Goal: Transaction & Acquisition: Purchase product/service

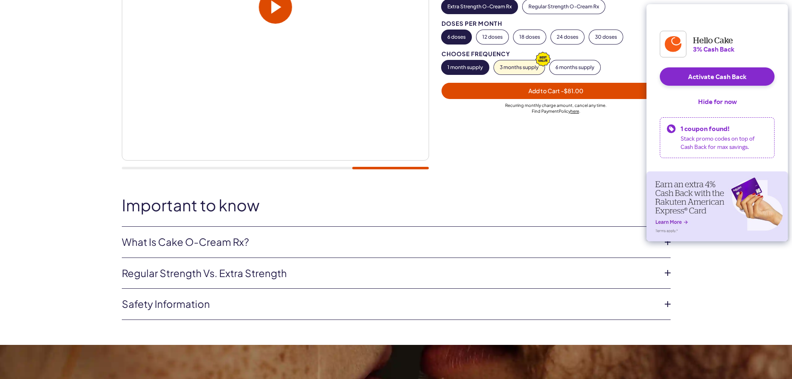
scroll to position [216, 0]
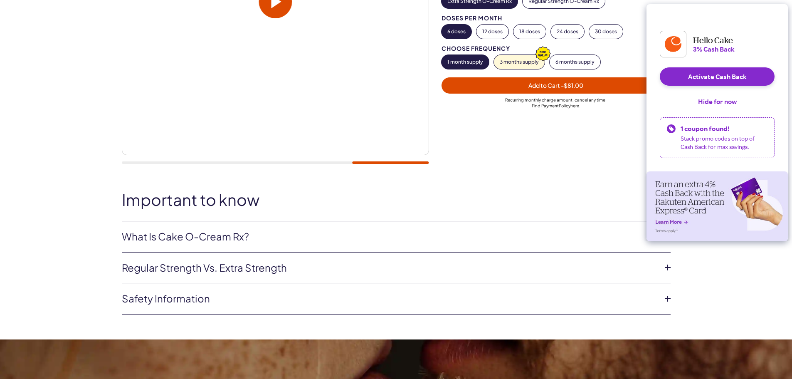
click at [597, 227] on li "What is Cake O-Cream Rx? Cake O-Cream Cream is a prescription topical formulate…" at bounding box center [396, 236] width 549 height 31
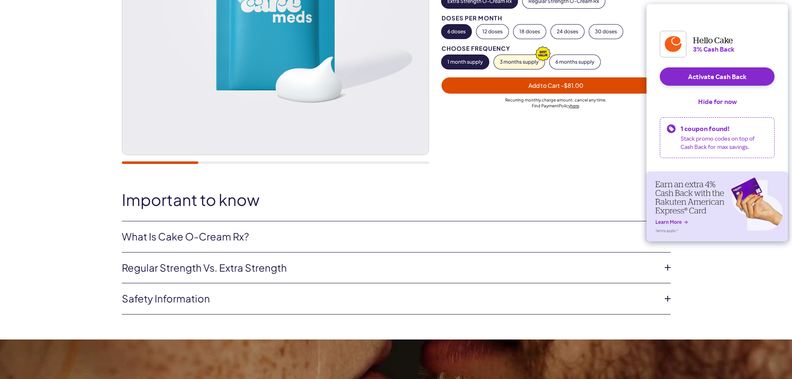
click at [601, 237] on link "What is Cake O-Cream Rx?" at bounding box center [389, 236] width 535 height 14
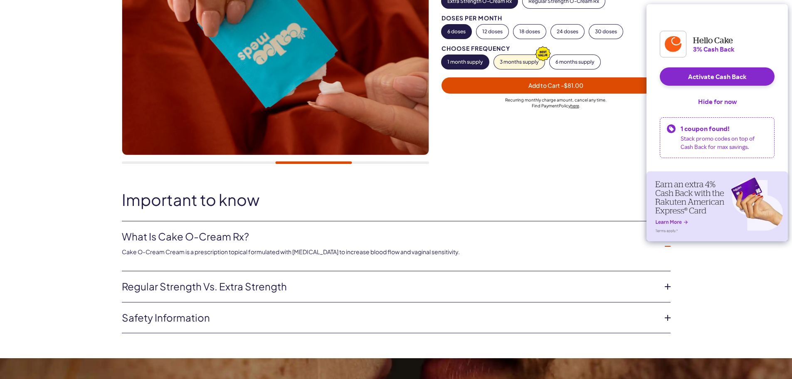
click at [662, 290] on icon at bounding box center [667, 286] width 12 height 12
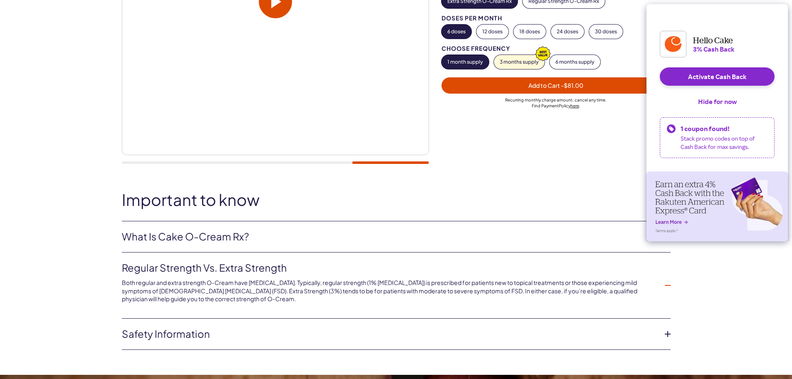
click at [664, 338] on icon at bounding box center [667, 334] width 12 height 12
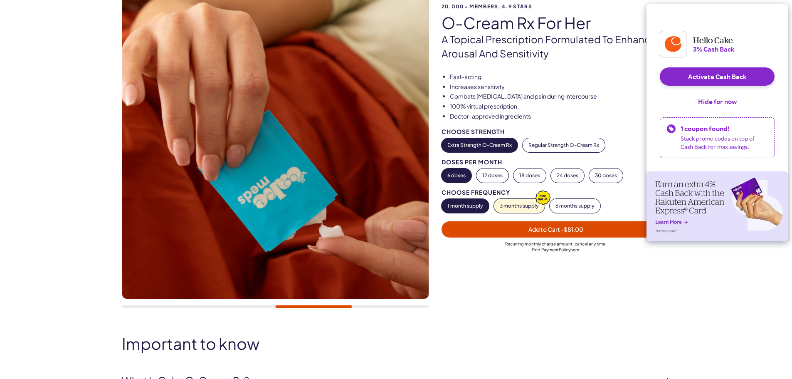
scroll to position [67, 0]
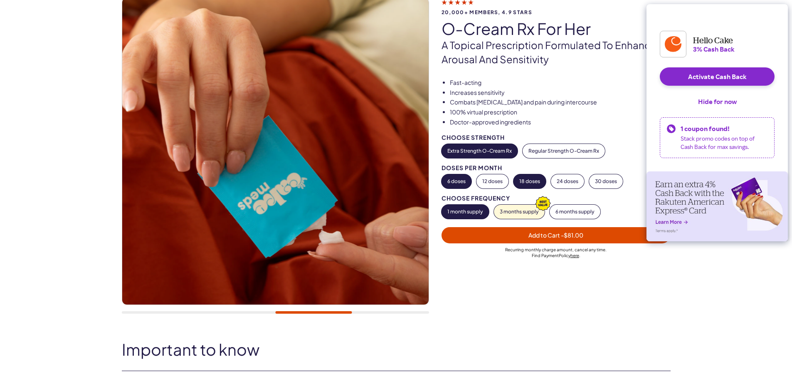
click at [542, 180] on button "18 doses" at bounding box center [529, 181] width 32 height 14
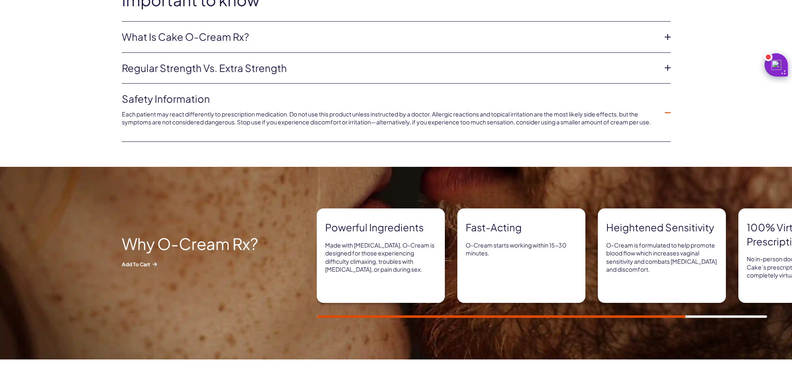
scroll to position [427, 0]
